Goal: Book appointment/travel/reservation

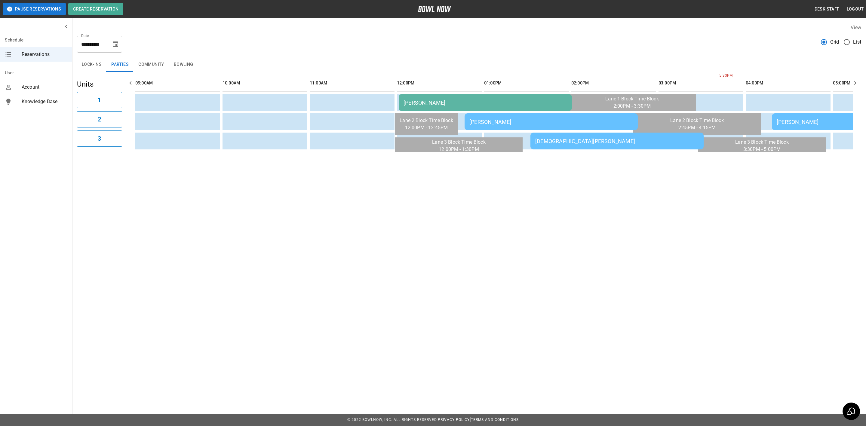
scroll to position [0, 523]
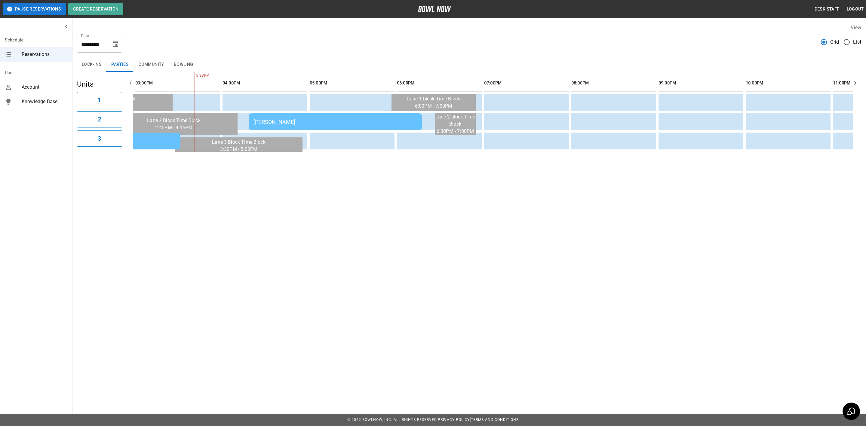
click at [112, 41] on icon "Choose date, selected date is Oct 11, 2025" at bounding box center [115, 44] width 7 height 7
click at [128, 121] on button "25" at bounding box center [128, 121] width 11 height 11
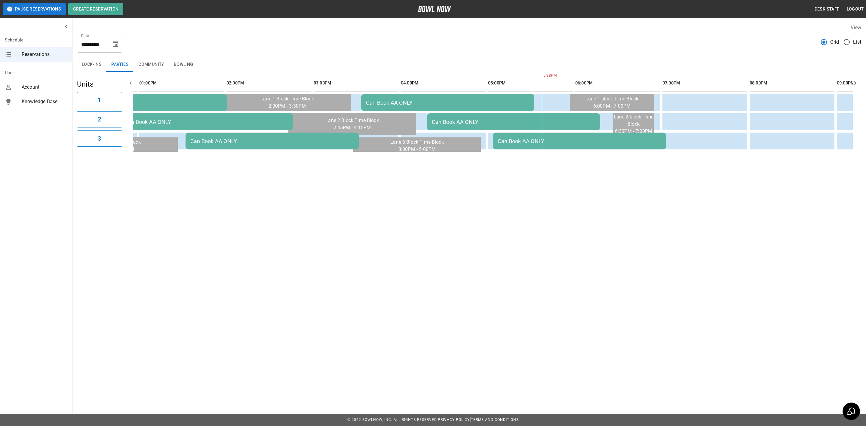
scroll to position [0, 0]
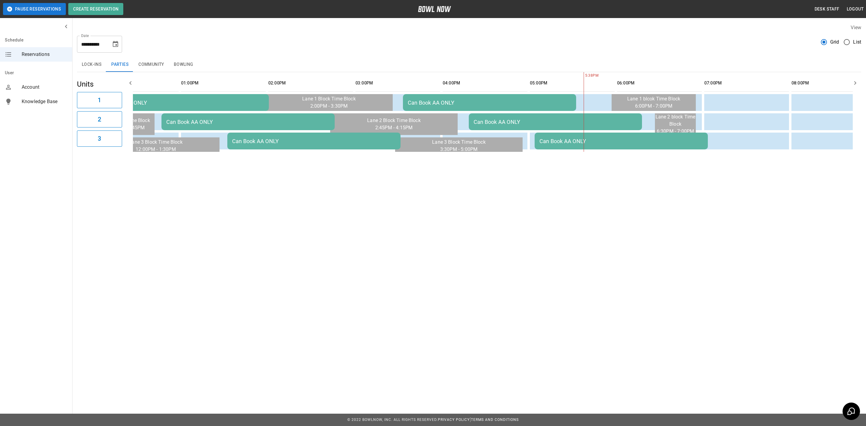
click at [230, 128] on td "Can Book AA ONLY" at bounding box center [247, 121] width 173 height 17
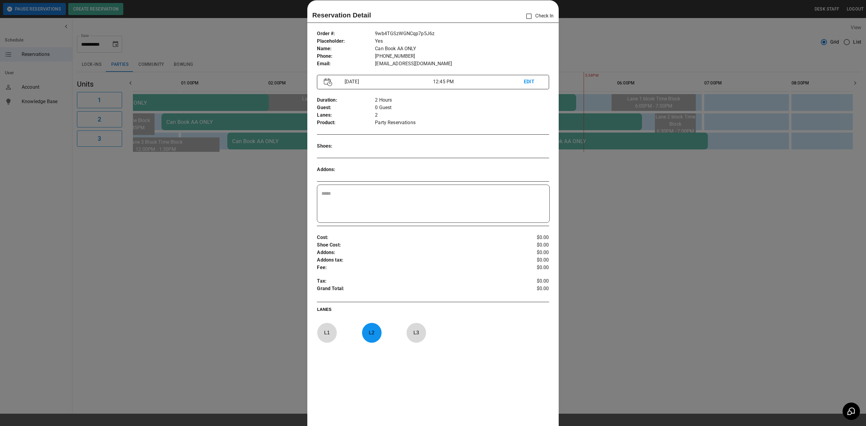
click at [217, 54] on div at bounding box center [433, 213] width 866 height 426
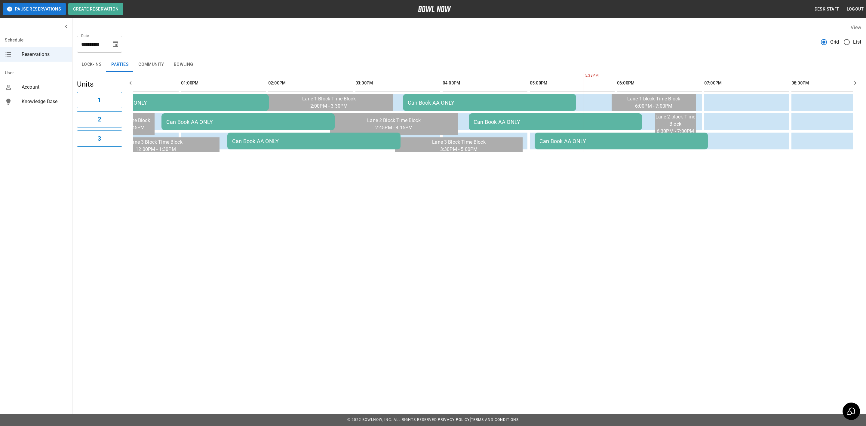
click at [183, 64] on button "Bowling" at bounding box center [183, 64] width 29 height 14
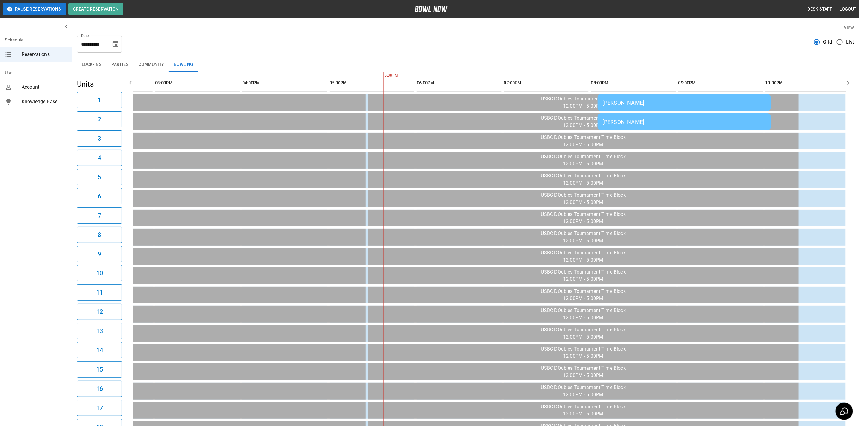
click at [115, 42] on icon "Choose date, selected date is Oct 25, 2025" at bounding box center [115, 44] width 5 height 6
click at [115, 43] on icon "Choose date, selected date is Oct 25, 2025" at bounding box center [115, 44] width 7 height 7
click at [115, 43] on icon "Choose date, selected date is Oct 25, 2025" at bounding box center [115, 44] width 5 height 6
click at [112, 59] on icon "Previous month" at bounding box center [115, 62] width 7 height 7
click at [132, 62] on icon "Next month" at bounding box center [131, 62] width 2 height 4
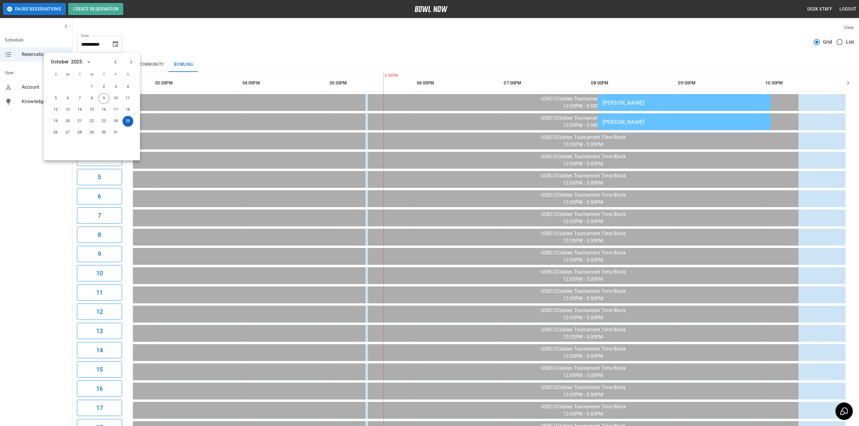
click at [128, 121] on button "25" at bounding box center [128, 121] width 11 height 11
click at [50, 131] on div "26" at bounding box center [56, 133] width 12 height 11
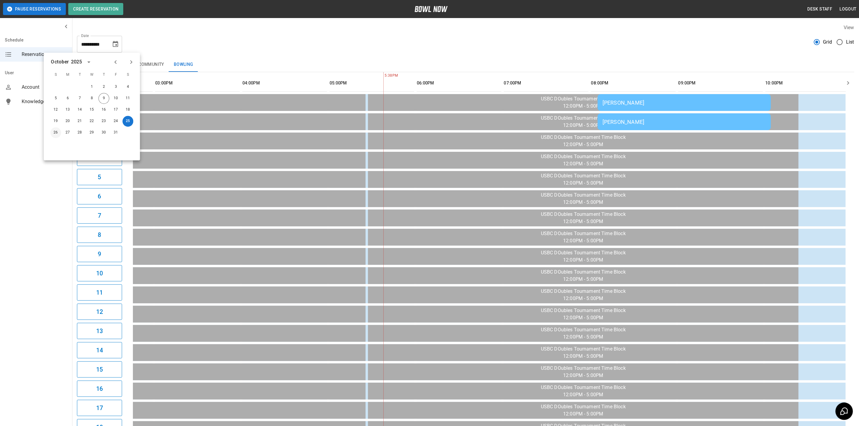
click at [55, 132] on button "26" at bounding box center [56, 133] width 11 height 11
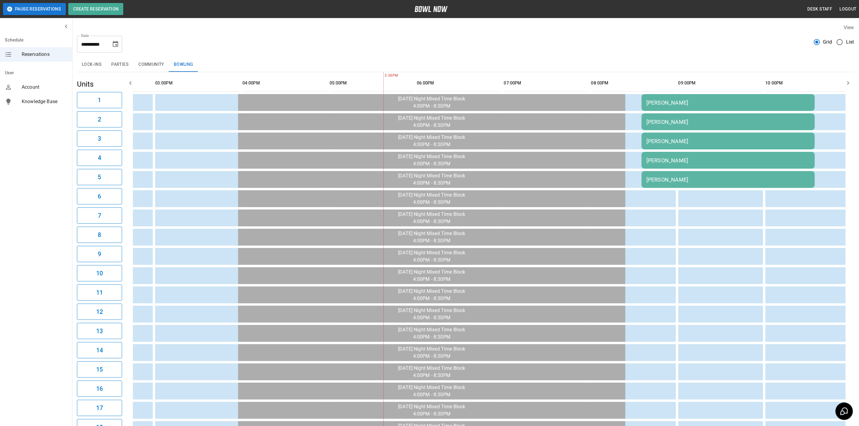
click at [54, 133] on div "Schedule Reservations User Account Knowledge Base" at bounding box center [36, 213] width 72 height 426
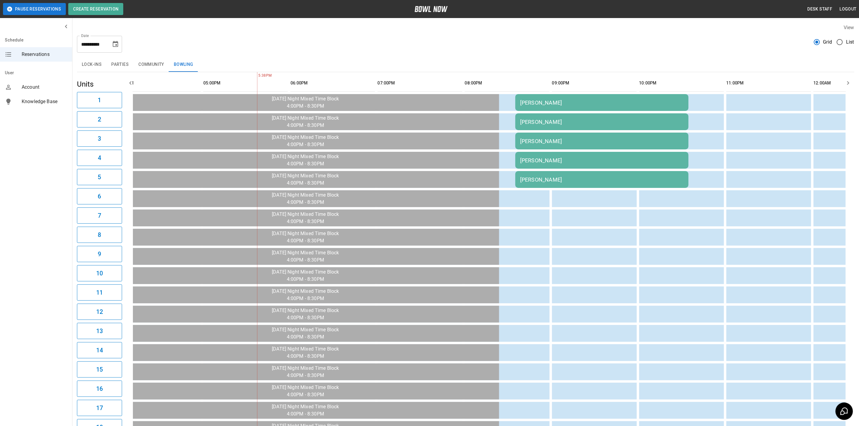
click at [556, 101] on div "[PERSON_NAME]" at bounding box center [602, 103] width 164 height 6
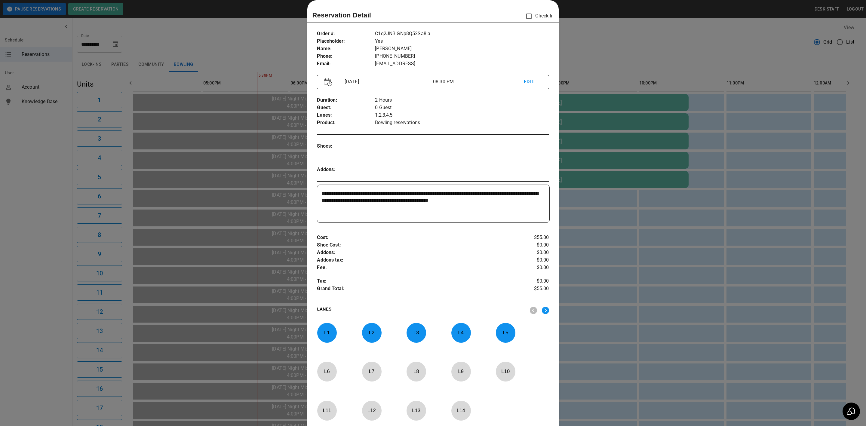
click at [216, 226] on div at bounding box center [433, 213] width 866 height 426
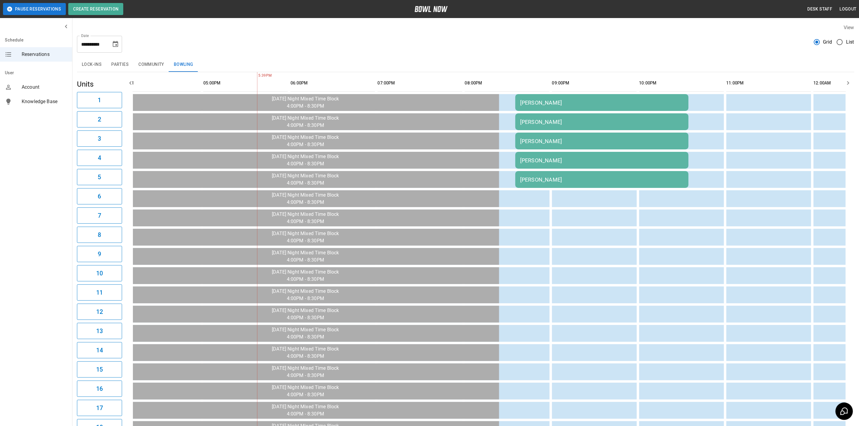
click at [115, 43] on icon "Choose date, selected date is Oct 26, 2025" at bounding box center [115, 44] width 5 height 6
click at [160, 34] on div "**********" at bounding box center [465, 42] width 777 height 22
click at [120, 64] on button "Parties" at bounding box center [119, 64] width 27 height 14
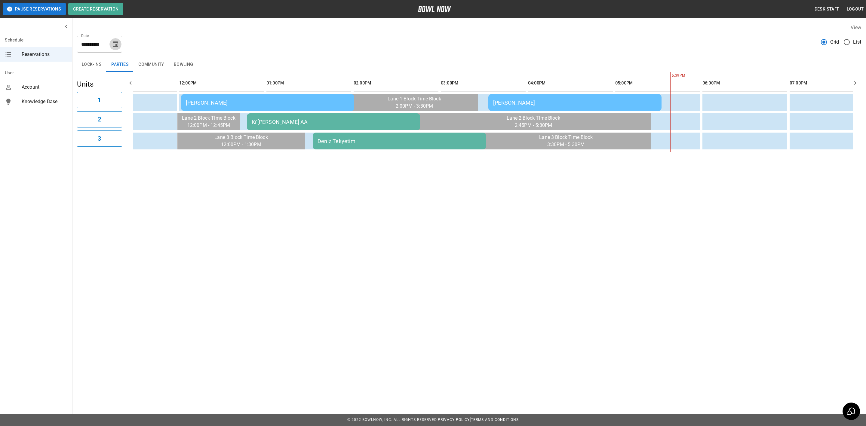
click at [118, 40] on button "Choose date, selected date is Oct 26, 2025" at bounding box center [115, 44] width 12 height 12
click at [127, 120] on button "25" at bounding box center [128, 121] width 11 height 11
type input "**********"
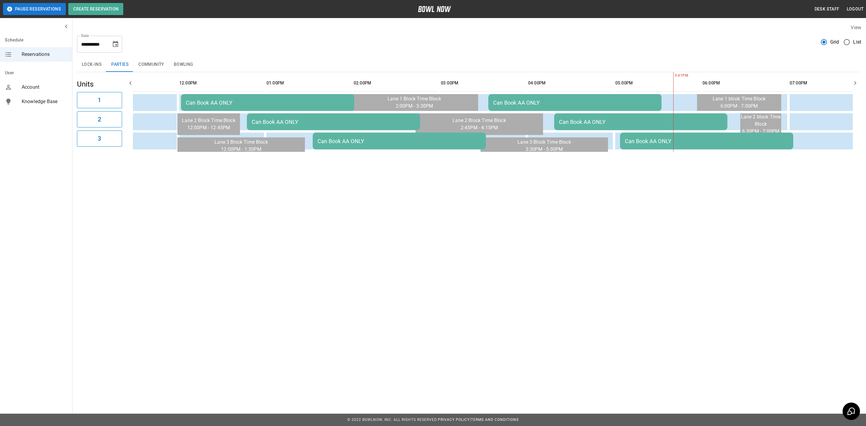
click at [315, 101] on div "Can Book AA ONLY" at bounding box center [268, 103] width 164 height 6
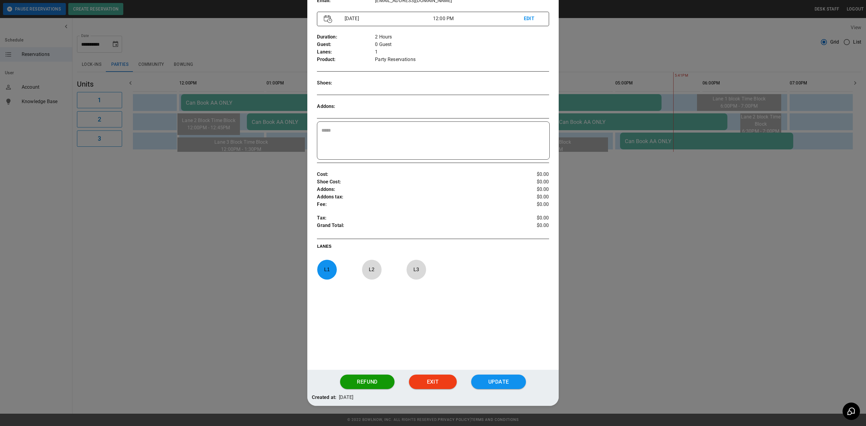
scroll to position [83, 0]
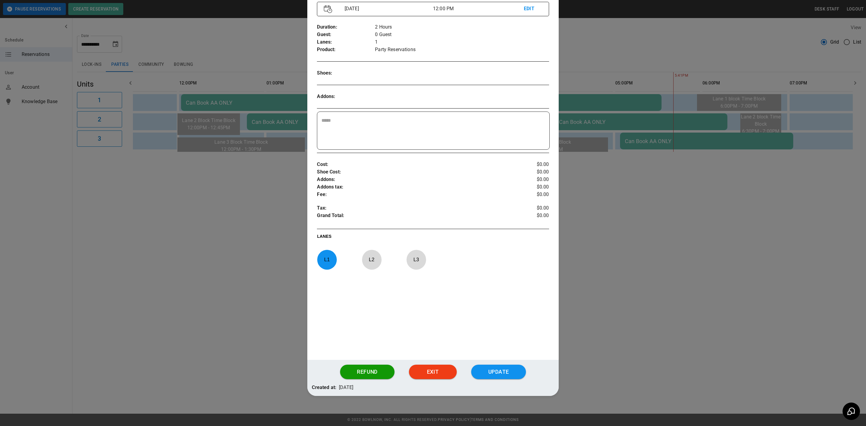
click at [273, 194] on div at bounding box center [433, 213] width 866 height 426
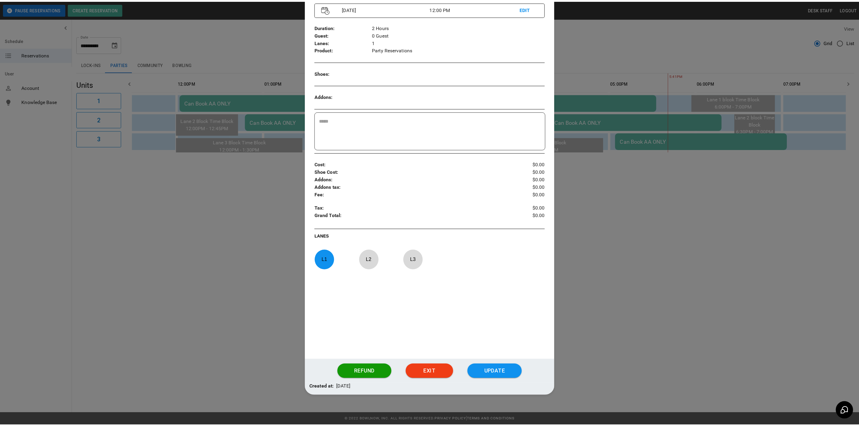
scroll to position [0, 0]
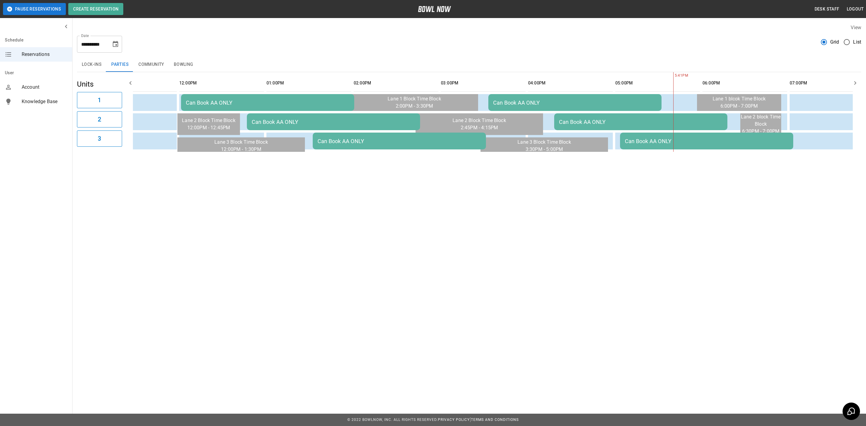
drag, startPoint x: 185, startPoint y: 63, endPoint x: 193, endPoint y: 94, distance: 31.7
click at [185, 63] on button "Bowling" at bounding box center [183, 64] width 29 height 14
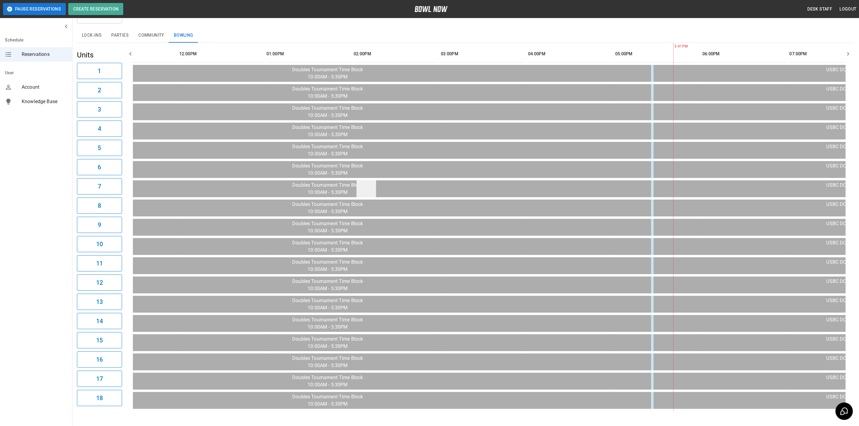
scroll to position [45, 0]
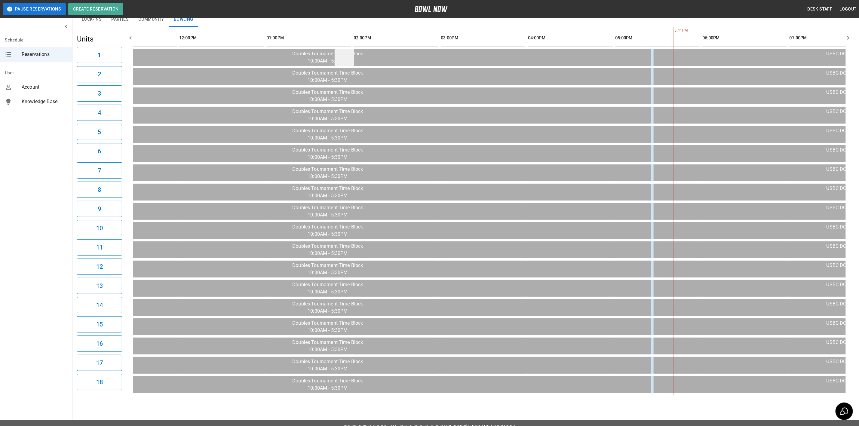
click at [335, 62] on td "sticky table" at bounding box center [345, 57] width 20 height 17
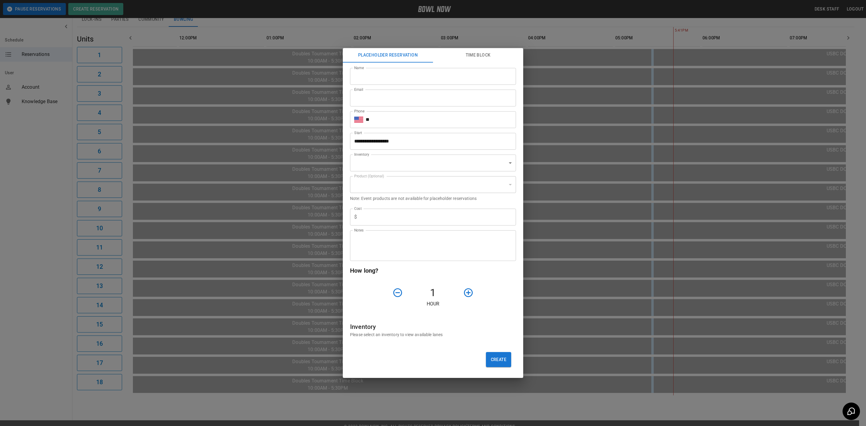
type input "**********"
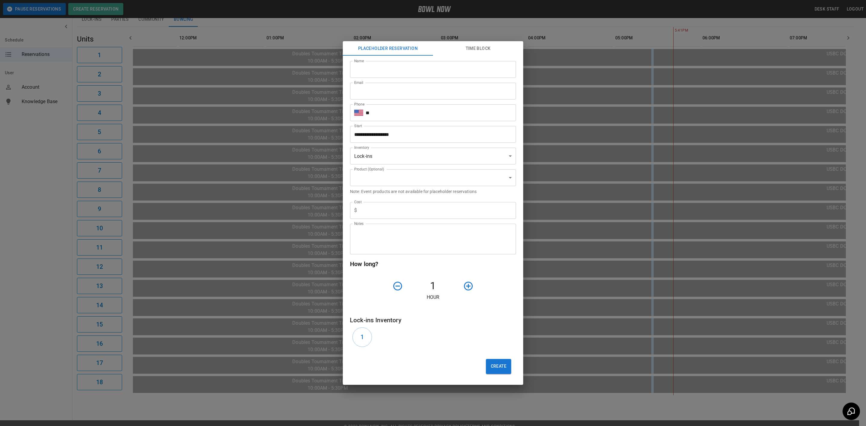
click at [250, 406] on div "**********" at bounding box center [433, 213] width 866 height 426
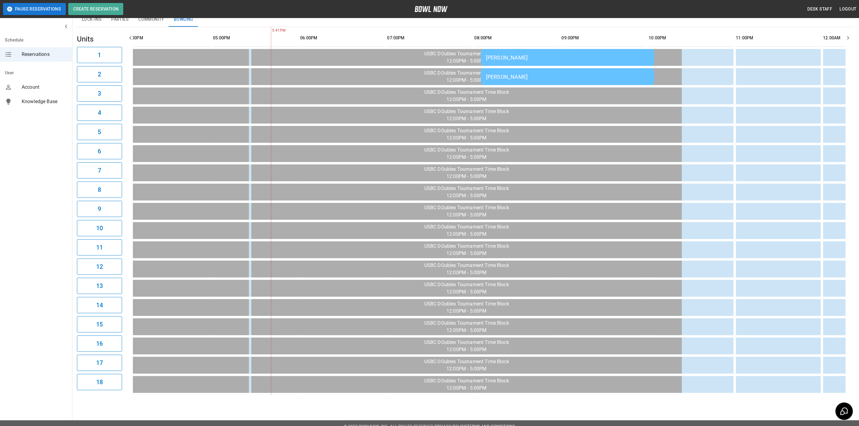
scroll to position [0, 627]
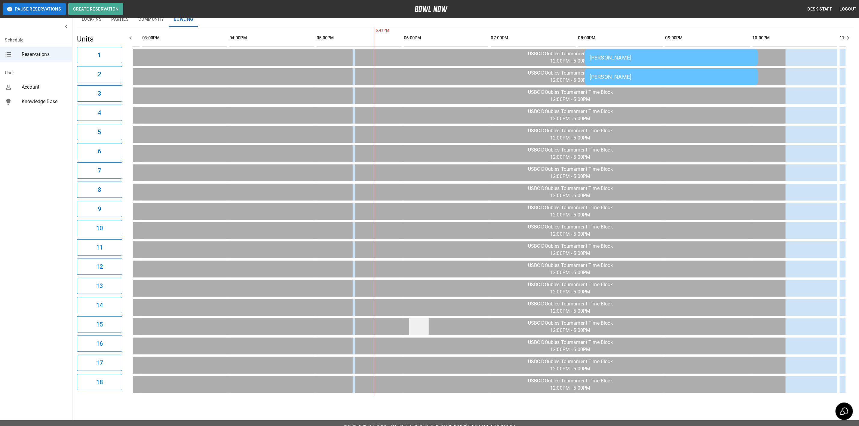
click at [415, 323] on td "sticky table" at bounding box center [419, 326] width 20 height 17
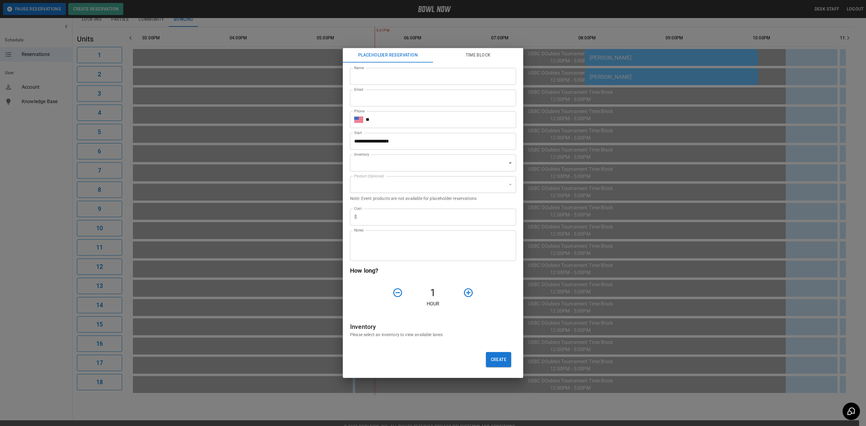
type input "**********"
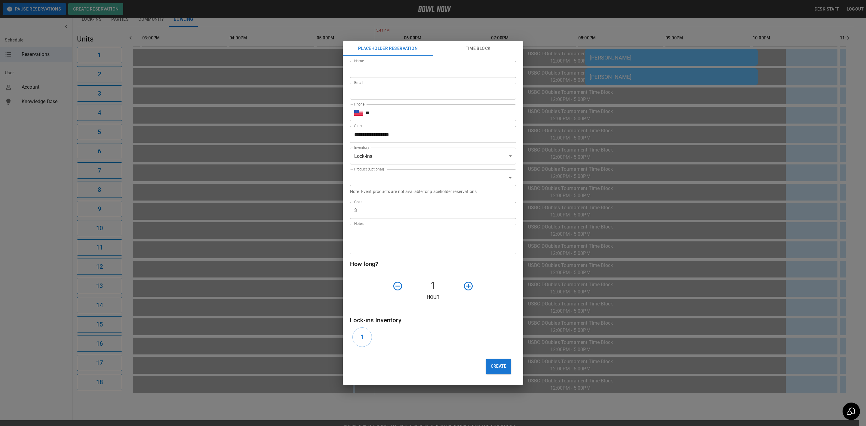
drag, startPoint x: 472, startPoint y: 41, endPoint x: 453, endPoint y: 111, distance: 72.4
click at [472, 41] on button "Time Block" at bounding box center [478, 48] width 90 height 14
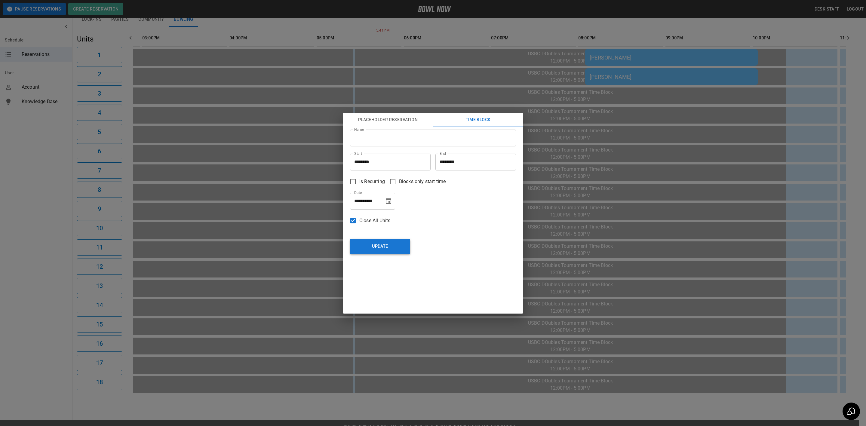
click at [366, 252] on button "Update" at bounding box center [380, 246] width 60 height 15
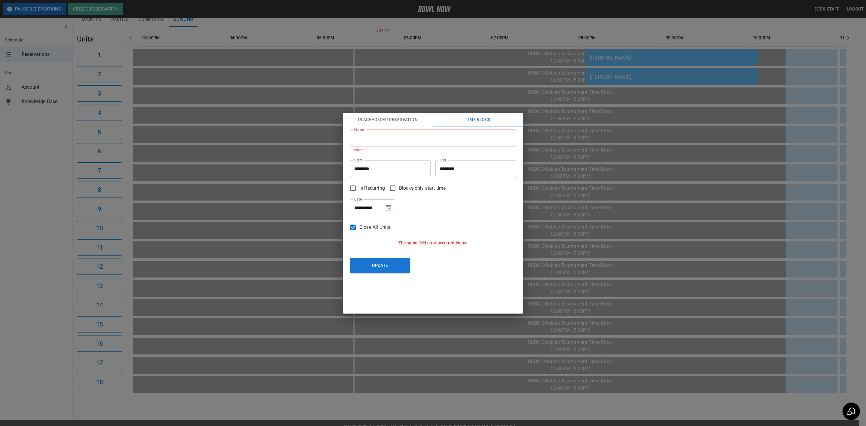
click at [624, 167] on div "**********" at bounding box center [433, 213] width 866 height 426
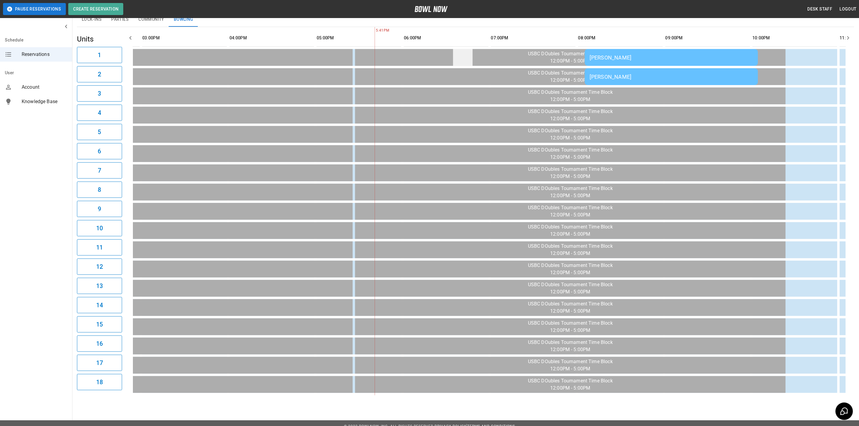
click at [453, 65] on td "sticky table" at bounding box center [463, 57] width 20 height 17
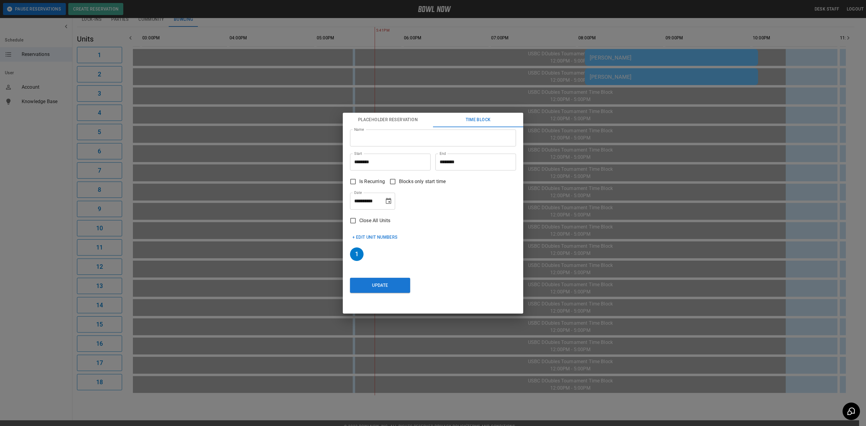
click at [358, 239] on button "+ Edit Unit Numbers" at bounding box center [375, 237] width 50 height 11
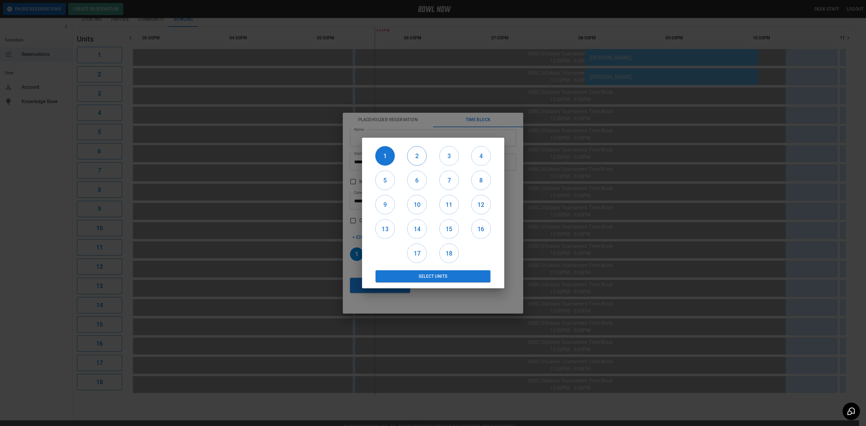
drag, startPoint x: 410, startPoint y: 156, endPoint x: 413, endPoint y: 158, distance: 4.2
click at [410, 156] on h6 "2" at bounding box center [416, 156] width 19 height 10
click at [460, 149] on div "3" at bounding box center [449, 156] width 32 height 24
click at [456, 152] on h6 "3" at bounding box center [449, 156] width 19 height 10
click at [472, 154] on h6 "4" at bounding box center [481, 156] width 19 height 10
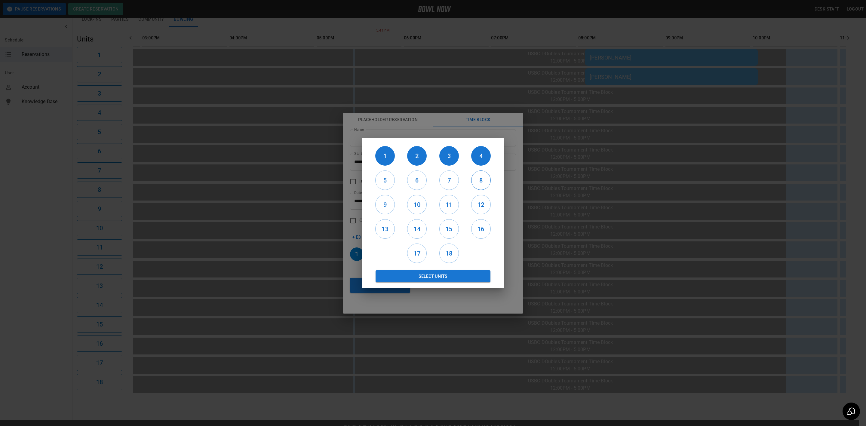
click at [476, 182] on h6 "8" at bounding box center [481, 181] width 19 height 10
click at [456, 183] on h6 "7" at bounding box center [449, 181] width 19 height 10
click at [426, 183] on h6 "6" at bounding box center [416, 181] width 19 height 10
click at [402, 186] on div "6" at bounding box center [417, 180] width 32 height 24
drag, startPoint x: 384, startPoint y: 181, endPoint x: 385, endPoint y: 200, distance: 18.4
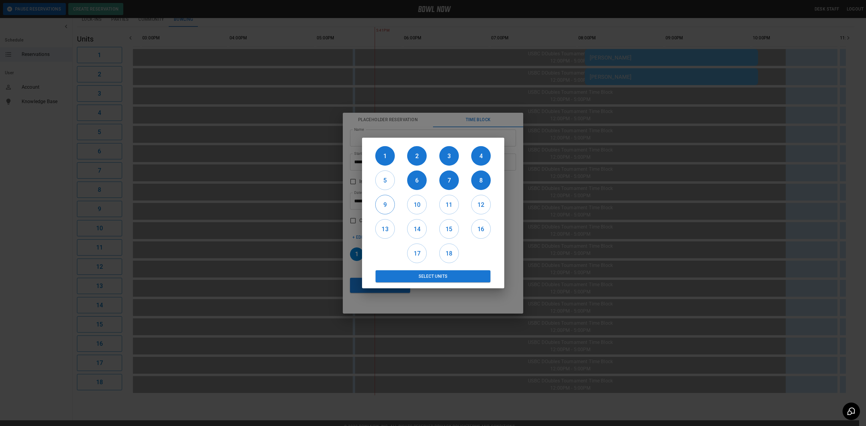
click at [384, 181] on h6 "5" at bounding box center [385, 181] width 19 height 10
click at [382, 208] on h6 "9" at bounding box center [385, 205] width 19 height 10
click at [408, 202] on h6 "10" at bounding box center [416, 205] width 19 height 10
click at [441, 205] on h6 "11" at bounding box center [449, 205] width 19 height 10
click at [485, 204] on h6 "12" at bounding box center [481, 205] width 19 height 10
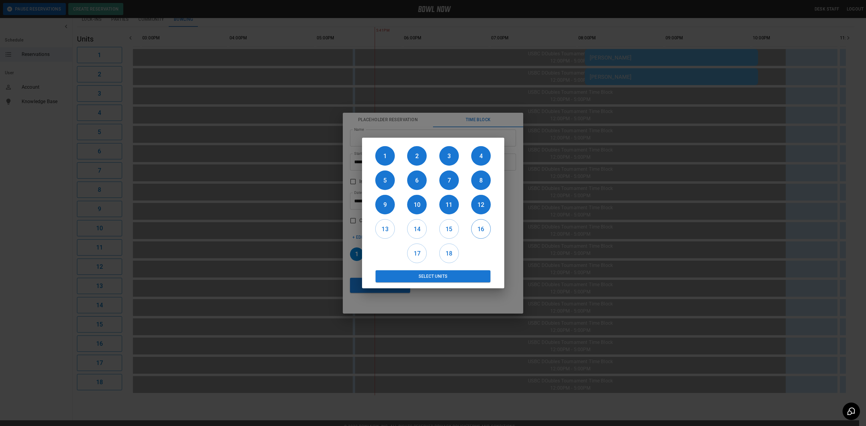
click at [477, 233] on h6 "16" at bounding box center [481, 229] width 19 height 10
click at [454, 229] on h6 "15" at bounding box center [449, 229] width 19 height 10
click at [426, 230] on h6 "14" at bounding box center [416, 229] width 19 height 10
click at [390, 233] on h6 "13" at bounding box center [385, 229] width 19 height 10
click at [419, 249] on h6 "17" at bounding box center [416, 254] width 19 height 10
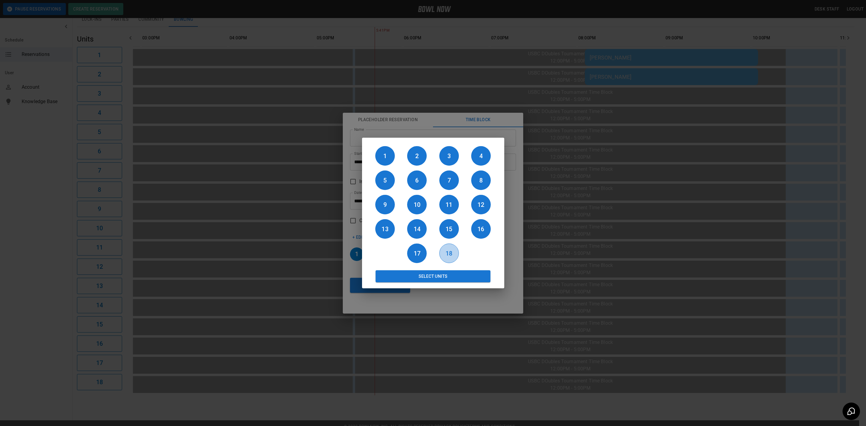
click at [447, 253] on h6 "18" at bounding box center [449, 254] width 19 height 10
click at [435, 277] on button "Select Units" at bounding box center [433, 276] width 115 height 12
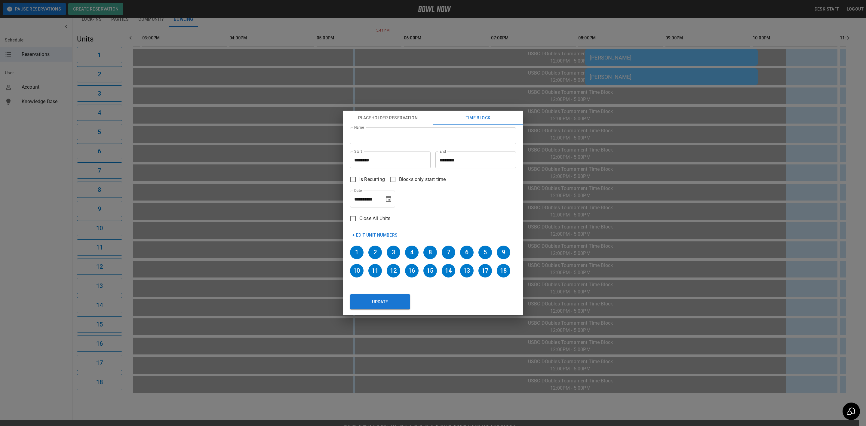
click at [397, 167] on input "********" at bounding box center [388, 160] width 76 height 17
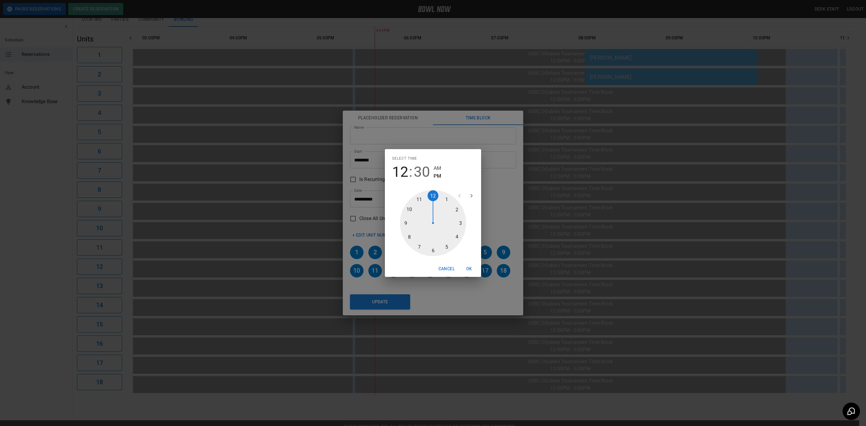
click at [429, 196] on div at bounding box center [433, 223] width 66 height 66
type input "********"
click at [436, 197] on div at bounding box center [433, 223] width 66 height 66
click at [468, 272] on button "OK" at bounding box center [468, 268] width 19 height 11
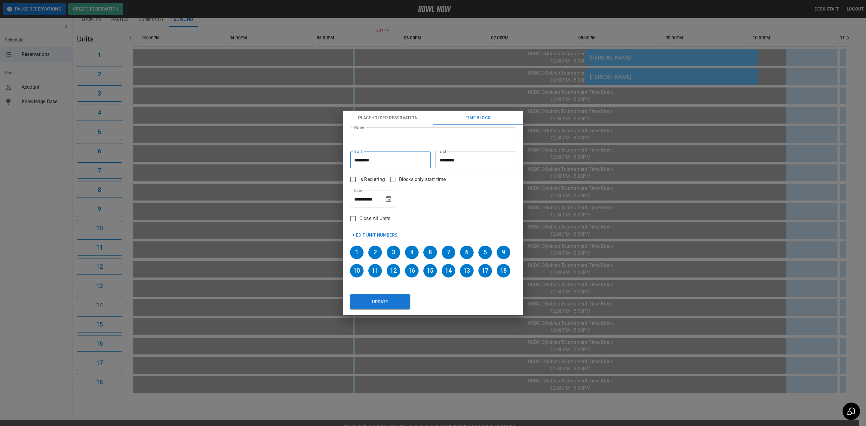
click at [469, 159] on input "********" at bounding box center [473, 160] width 76 height 17
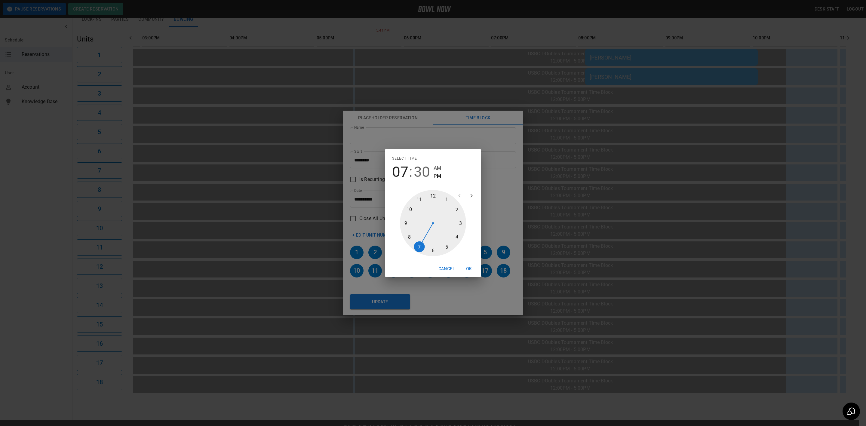
click at [413, 211] on div at bounding box center [433, 223] width 66 height 66
type input "********"
click at [432, 193] on div at bounding box center [433, 223] width 66 height 66
click at [469, 265] on button "OK" at bounding box center [468, 268] width 19 height 11
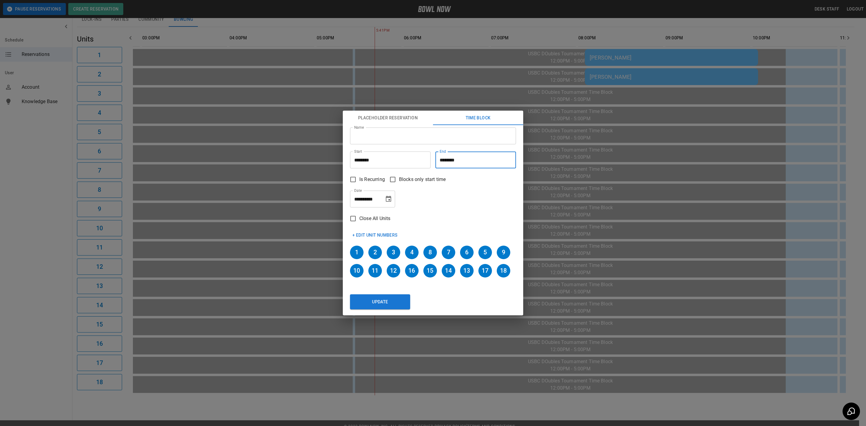
click at [400, 141] on input "Name" at bounding box center [433, 136] width 166 height 17
click at [507, 180] on div "Is Recurring Blocks only start time" at bounding box center [430, 176] width 171 height 17
click at [402, 119] on button "Placeholder Reservation" at bounding box center [388, 118] width 90 height 14
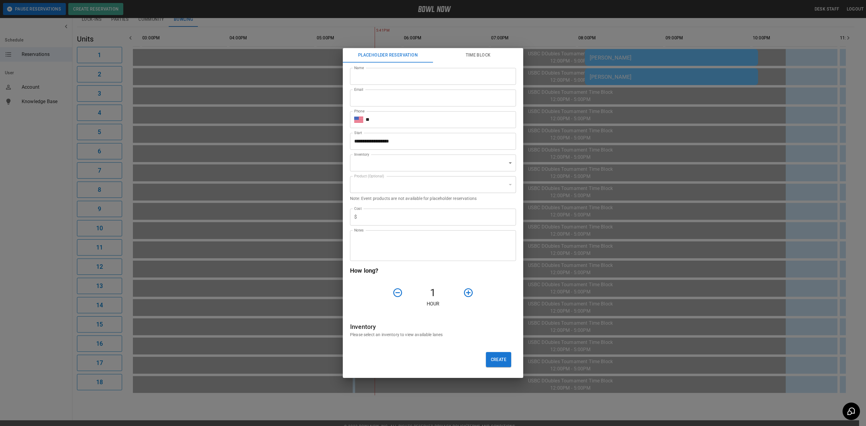
type input "**********"
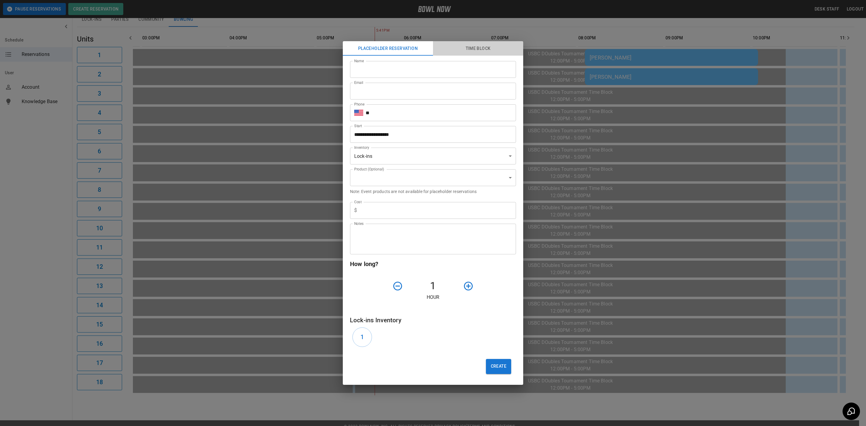
click at [480, 53] on button "Time Block" at bounding box center [478, 48] width 90 height 14
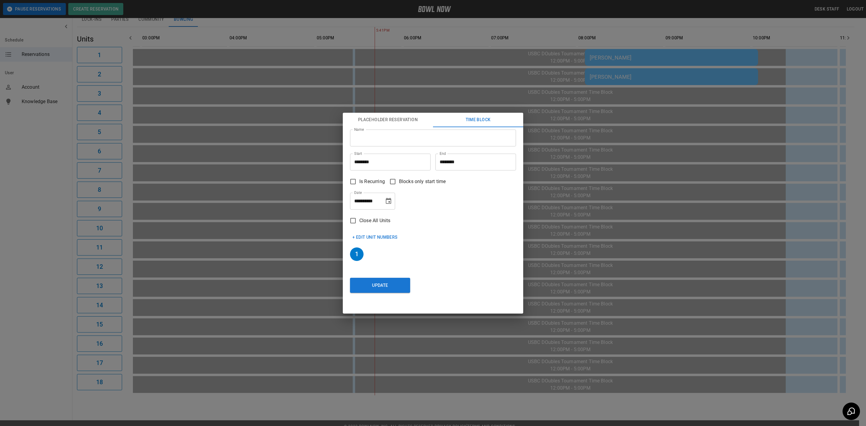
drag, startPoint x: 386, startPoint y: 285, endPoint x: 392, endPoint y: 285, distance: 6.9
click at [386, 285] on button "Update" at bounding box center [380, 285] width 60 height 15
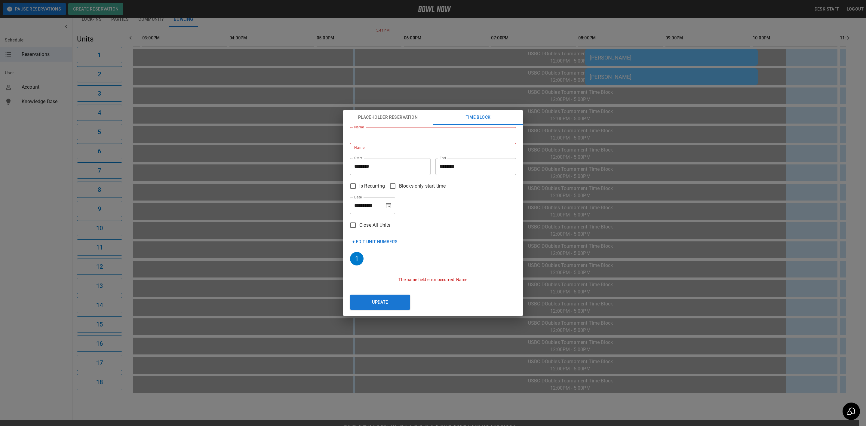
click at [575, 216] on div "**********" at bounding box center [433, 213] width 866 height 426
